Goal: Task Accomplishment & Management: Complete application form

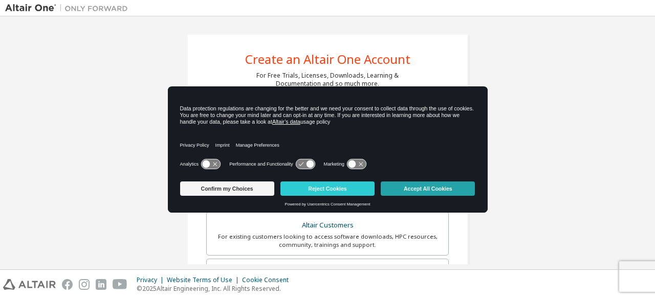
click at [413, 189] on button "Accept All Cookies" at bounding box center [428, 189] width 94 height 14
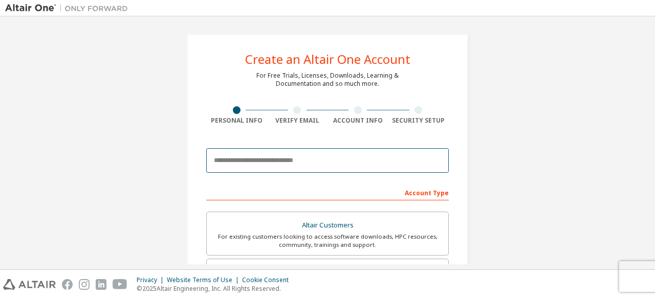
drag, startPoint x: 264, startPoint y: 157, endPoint x: 256, endPoint y: 157, distance: 7.7
click at [256, 156] on input "email" at bounding box center [327, 160] width 243 height 25
type input "**********"
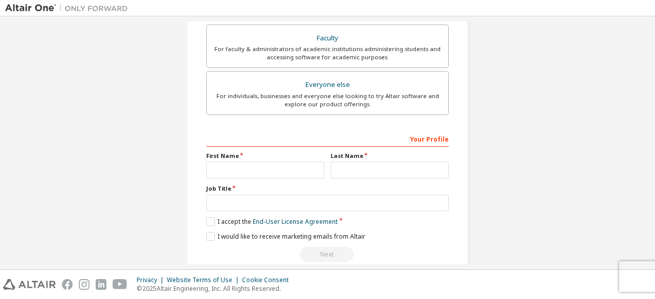
scroll to position [296, 0]
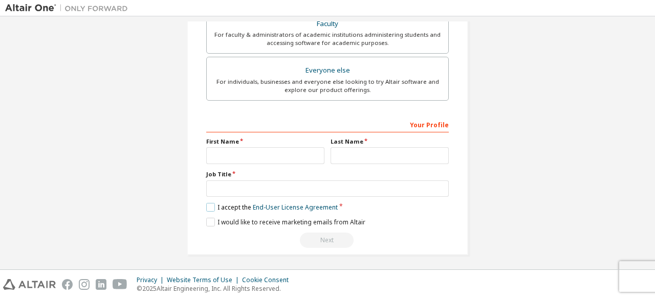
click at [206, 203] on label "I accept the End-User License Agreement" at bounding box center [271, 207] width 131 height 9
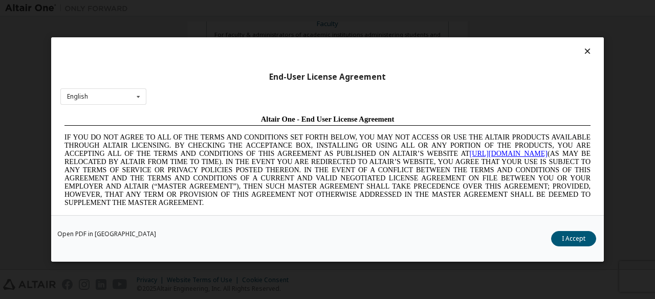
scroll to position [0, 0]
click at [576, 232] on button "I Accept" at bounding box center [573, 238] width 45 height 15
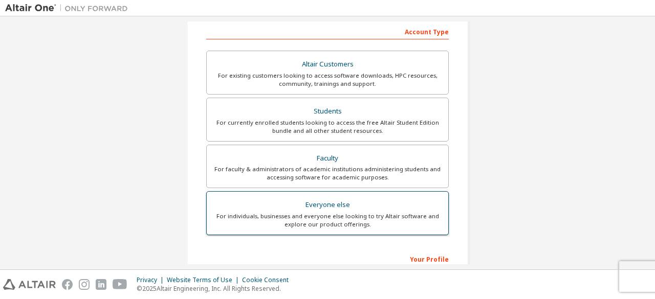
scroll to position [193, 0]
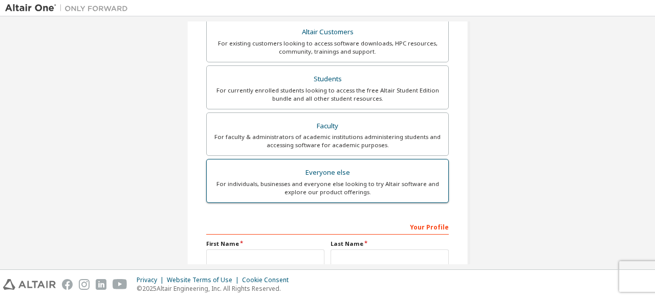
click at [300, 171] on div "Everyone else" at bounding box center [327, 173] width 229 height 14
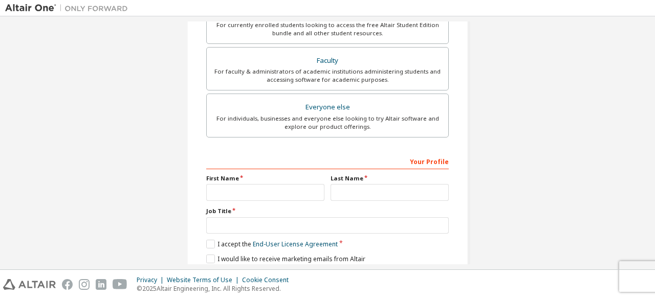
scroll to position [296, 0]
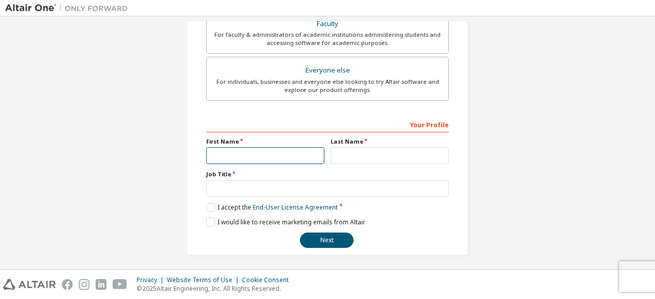
click at [250, 152] on input "text" at bounding box center [265, 155] width 118 height 17
type input "**********"
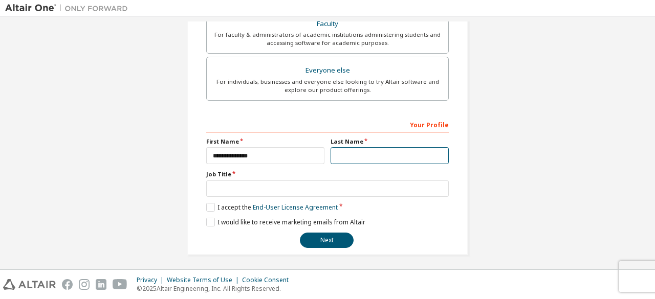
click at [363, 150] on input "text" at bounding box center [390, 155] width 118 height 17
type input "*******"
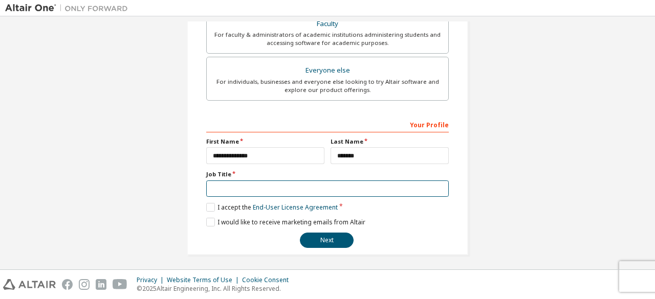
click at [318, 190] on input "text" at bounding box center [327, 189] width 243 height 17
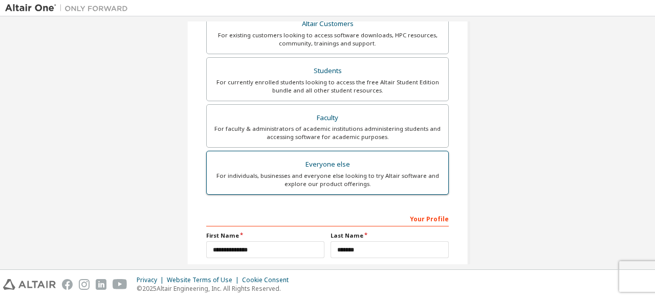
scroll to position [193, 0]
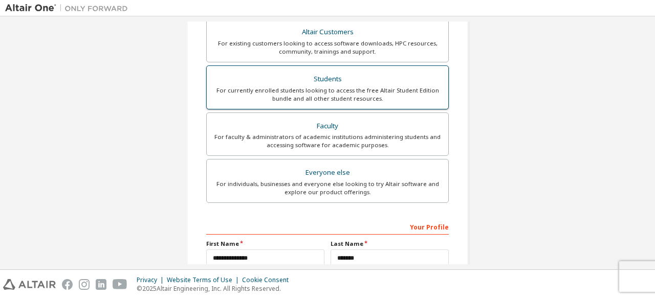
type input "*******"
click at [362, 91] on div "For currently enrolled students looking to access the free Altair Student Editi…" at bounding box center [327, 94] width 229 height 16
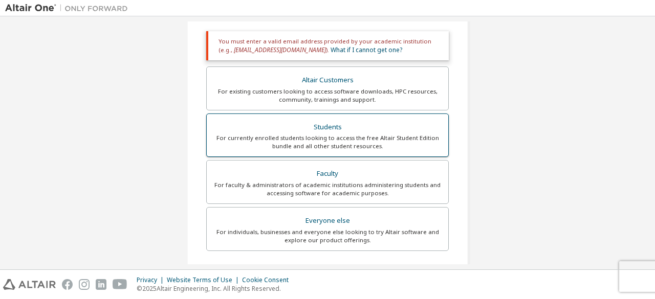
scroll to position [75, 0]
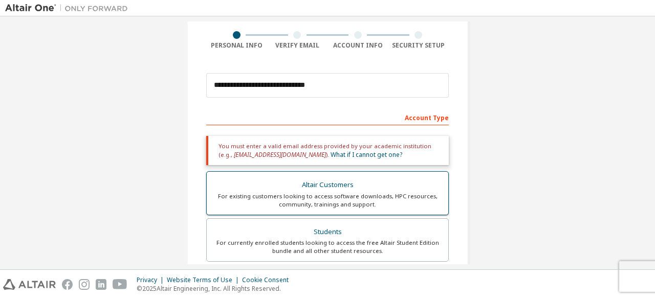
click at [343, 206] on div "For existing customers looking to access software downloads, HPC resources, com…" at bounding box center [327, 200] width 229 height 16
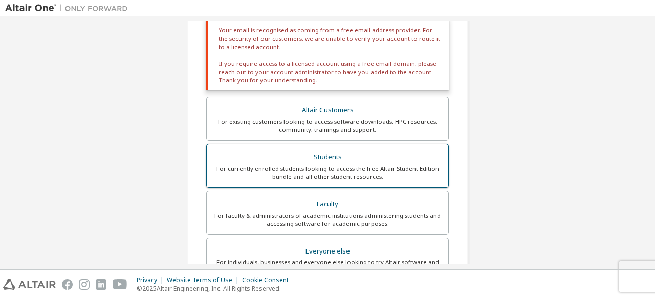
scroll to position [178, 0]
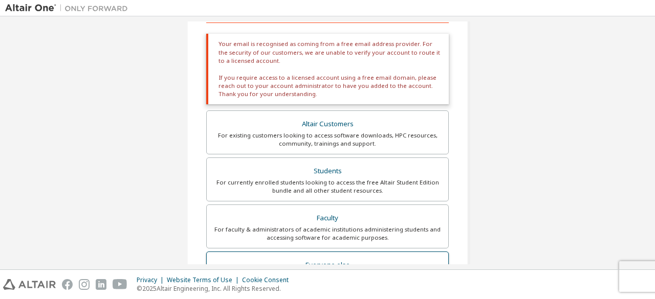
click at [333, 258] on div "Everyone else" at bounding box center [327, 265] width 229 height 14
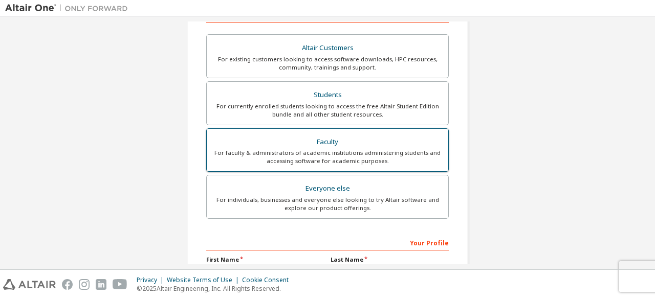
click at [367, 151] on div "For faculty & administrators of academic institutions administering students an…" at bounding box center [327, 157] width 229 height 16
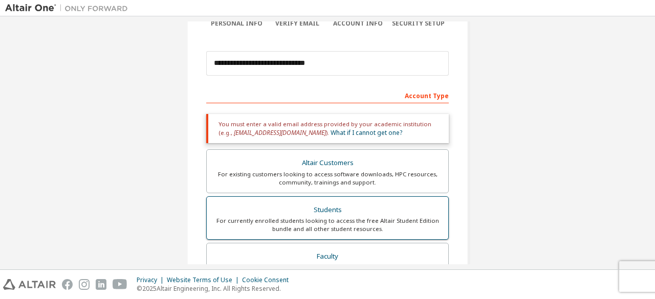
scroll to position [75, 0]
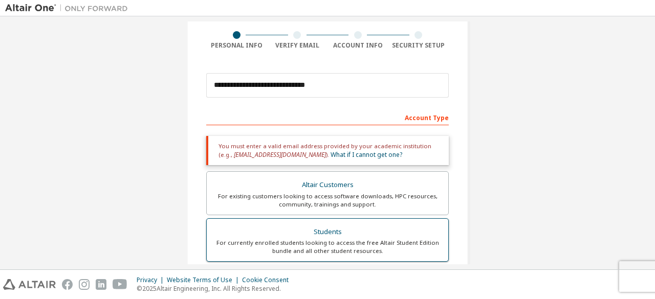
click at [340, 228] on div "Students" at bounding box center [327, 232] width 229 height 14
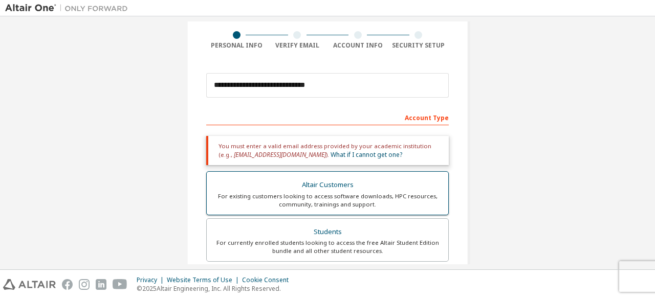
click at [373, 207] on div "For existing customers looking to access software downloads, HPC resources, com…" at bounding box center [327, 200] width 229 height 16
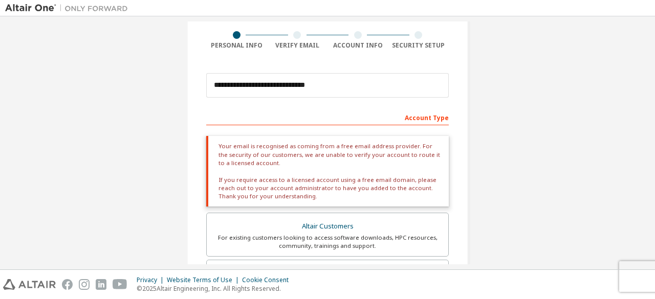
scroll to position [280, 0]
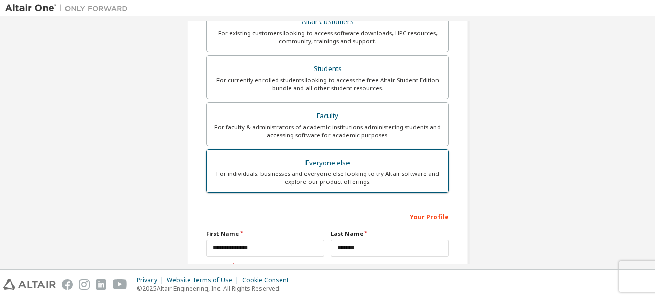
click at [369, 166] on div "Everyone else" at bounding box center [327, 163] width 229 height 14
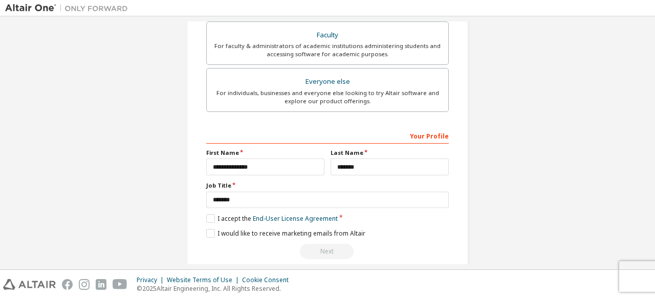
scroll to position [296, 0]
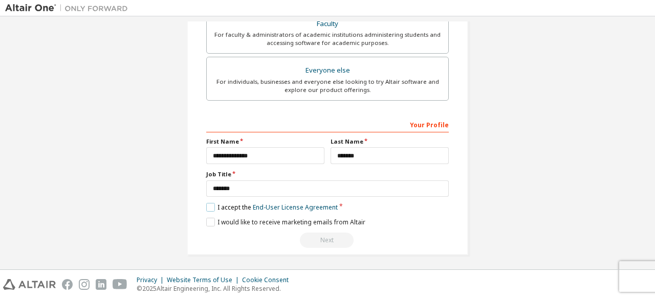
click at [211, 205] on label "I accept the End-User License Agreement" at bounding box center [271, 207] width 131 height 9
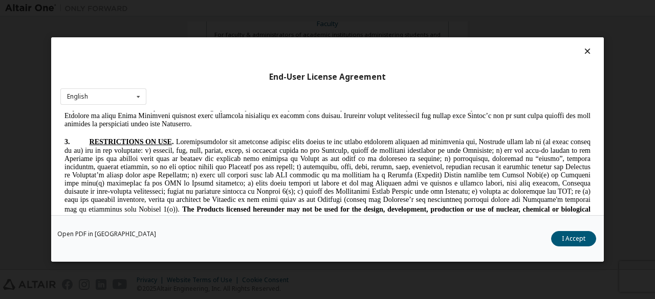
scroll to position [972, 0]
click at [566, 235] on button "I Accept" at bounding box center [573, 238] width 45 height 15
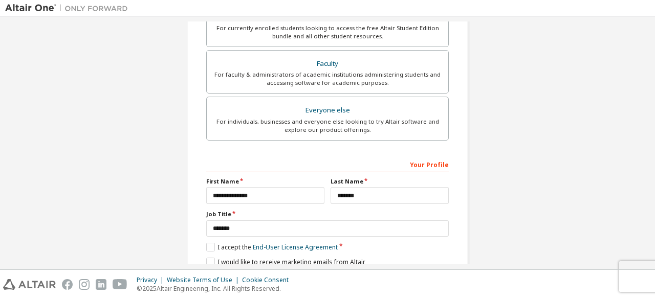
scroll to position [296, 0]
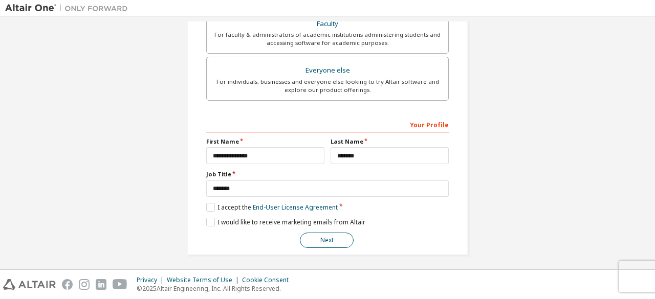
click at [334, 243] on button "Next" at bounding box center [327, 240] width 54 height 15
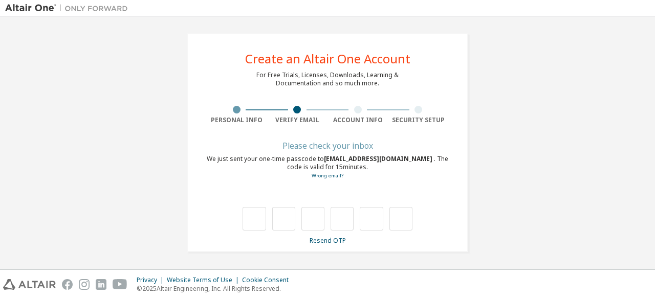
scroll to position [0, 0]
type input "*"
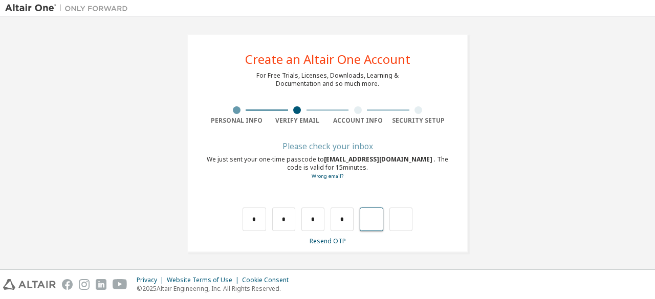
type input "*"
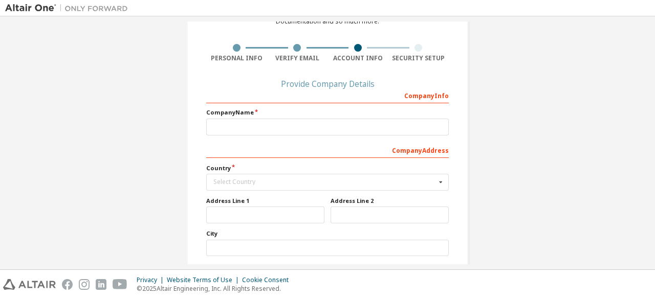
scroll to position [12, 0]
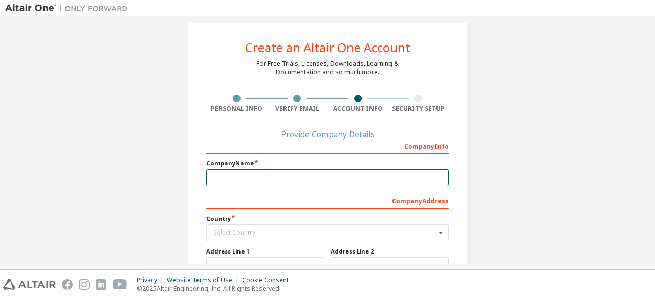
click at [318, 177] on input "text" at bounding box center [327, 177] width 243 height 17
type input "*"
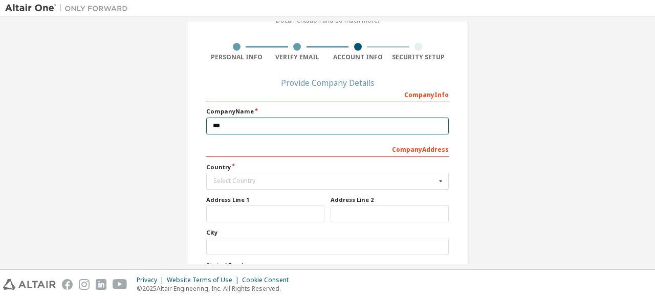
scroll to position [114, 0]
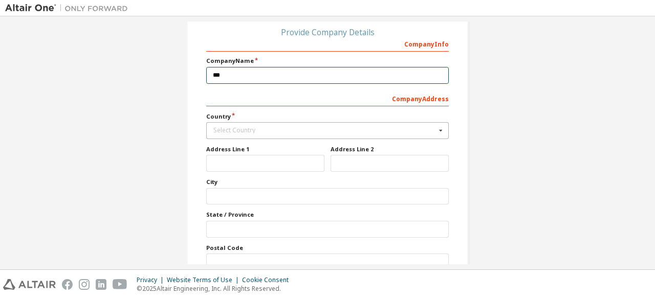
type input "***"
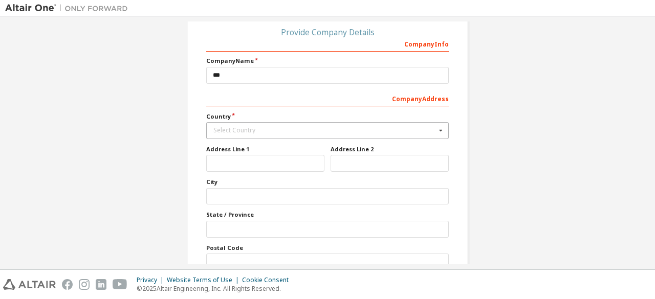
click at [437, 132] on icon at bounding box center [440, 131] width 13 height 16
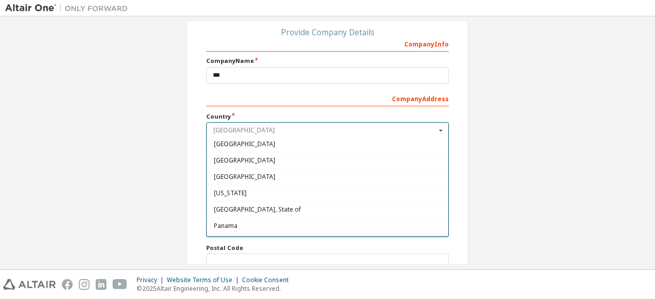
scroll to position [2661, 0]
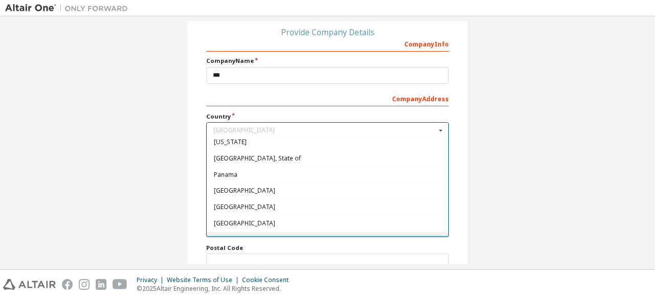
click at [298, 231] on div "Philippines" at bounding box center [328, 239] width 242 height 16
type input "***"
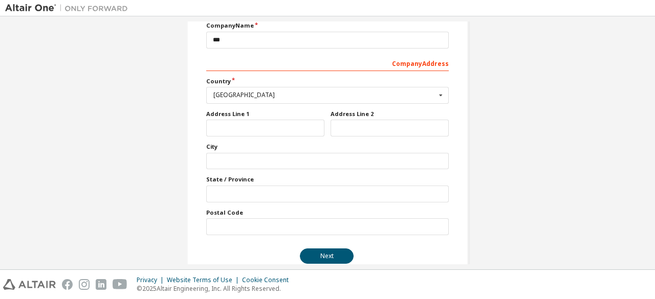
scroll to position [165, 0]
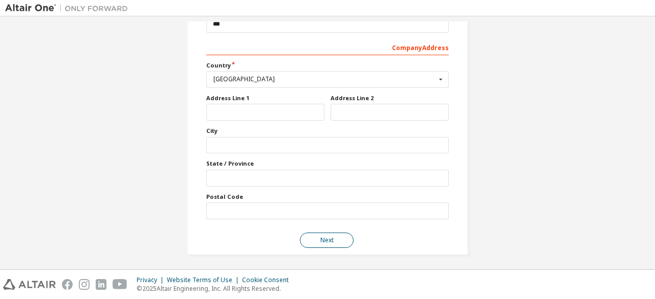
click at [312, 235] on button "Next" at bounding box center [327, 240] width 54 height 15
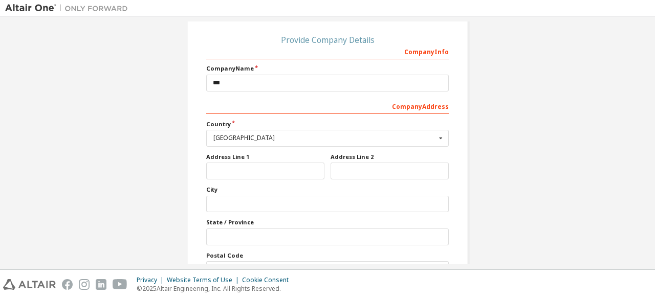
scroll to position [0, 0]
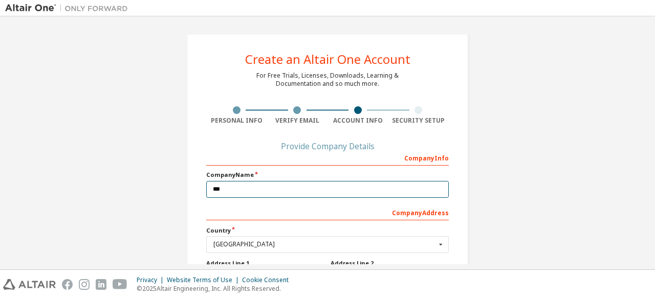
drag, startPoint x: 248, startPoint y: 190, endPoint x: 171, endPoint y: 190, distance: 76.7
click at [171, 190] on div "Create an Altair One Account For Free Trials, Licenses, Downloads, Learning & D…" at bounding box center [327, 244] width 645 height 447
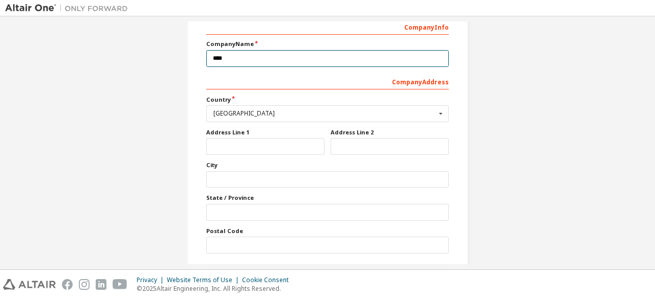
scroll to position [201, 0]
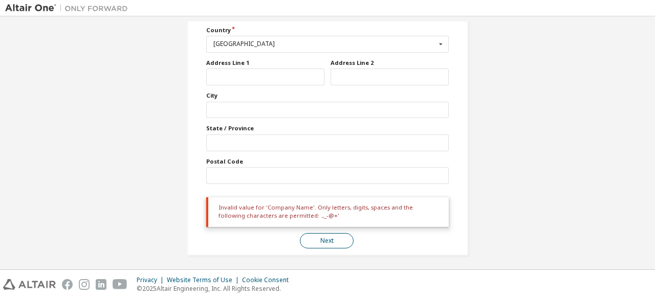
type input "****"
click at [323, 235] on button "Next" at bounding box center [327, 240] width 54 height 15
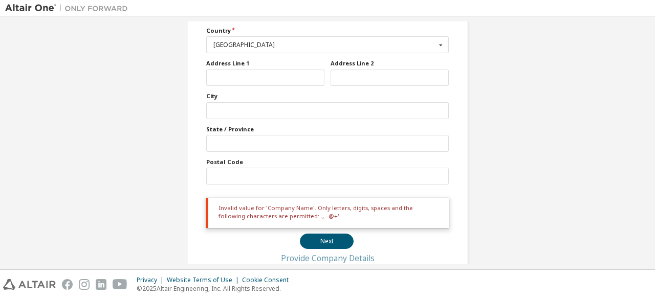
scroll to position [0, 0]
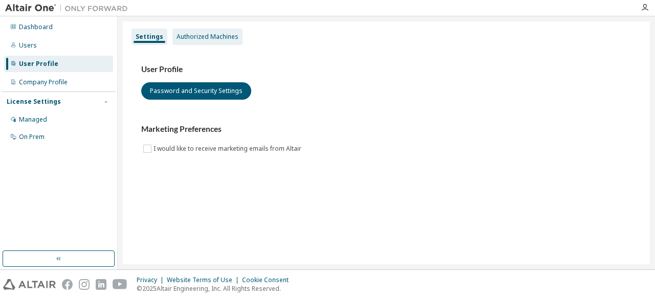
click at [194, 38] on div "Authorized Machines" at bounding box center [208, 37] width 62 height 8
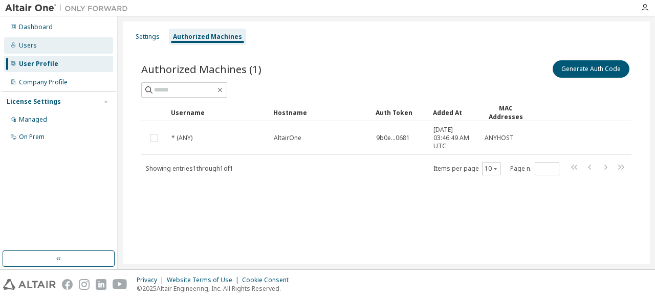
click at [42, 47] on div "Users" at bounding box center [58, 45] width 109 height 16
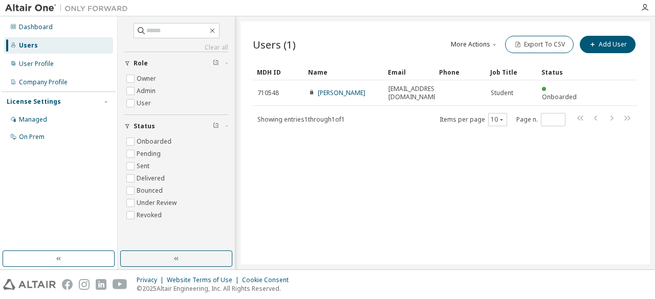
click at [411, 189] on div "Users (1) More Actions Import From CSV Export To CSV Add User Clear Load Save S…" at bounding box center [444, 142] width 409 height 243
click at [337, 160] on div "Users (1) More Actions Import From CSV Export To CSV Add User Clear Load Save S…" at bounding box center [444, 142] width 409 height 243
click at [216, 32] on icon "button" at bounding box center [212, 31] width 8 height 8
click at [50, 51] on div "Users" at bounding box center [58, 45] width 109 height 16
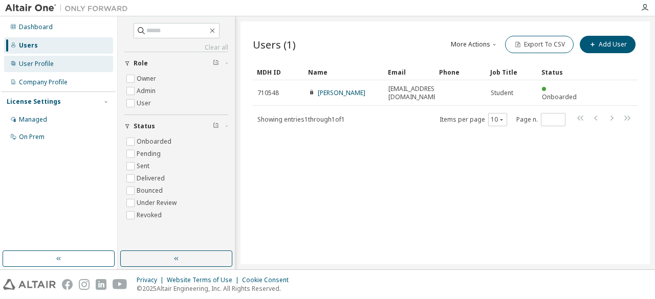
click at [47, 60] on div "User Profile" at bounding box center [36, 64] width 35 height 8
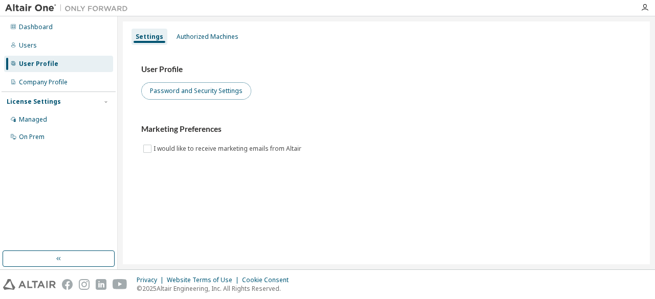
click at [170, 86] on button "Password and Security Settings" at bounding box center [196, 90] width 110 height 17
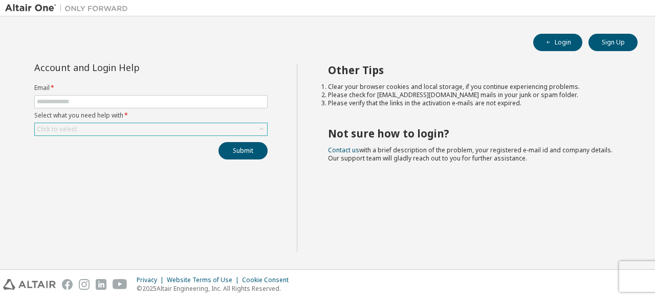
click at [145, 131] on div "Click to select" at bounding box center [151, 129] width 232 height 12
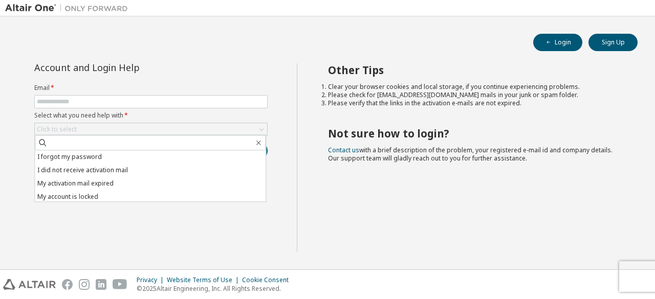
click at [167, 210] on div "Account and Login Help Email * Select what you need help with * Click to select…" at bounding box center [151, 157] width 292 height 189
